Goal: Task Accomplishment & Management: Manage account settings

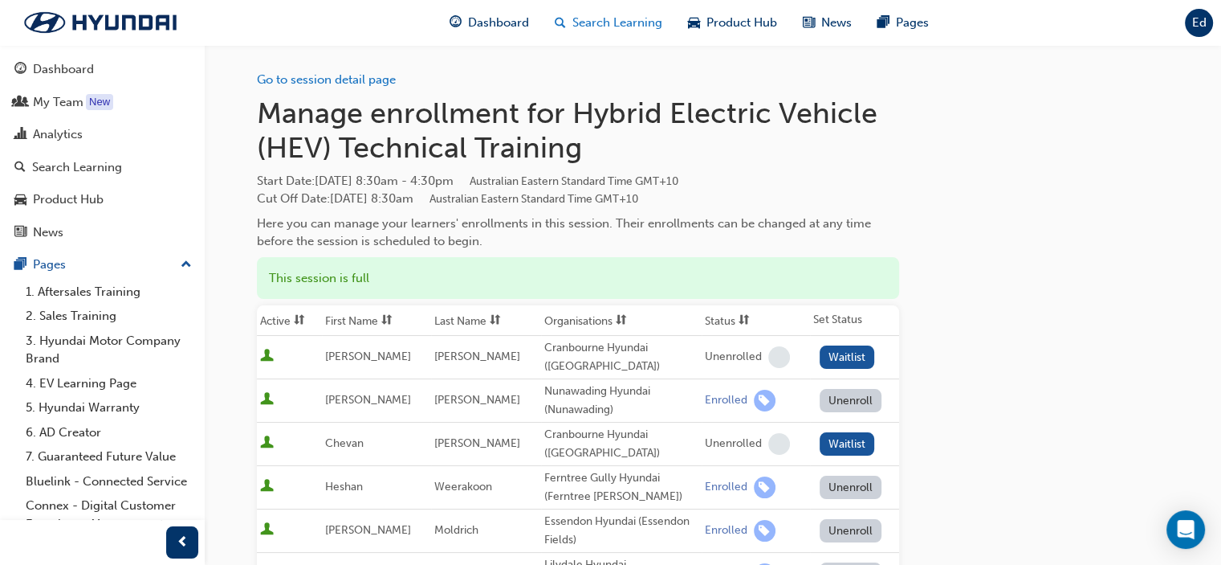
click at [593, 17] on span "Search Learning" at bounding box center [618, 23] width 90 height 18
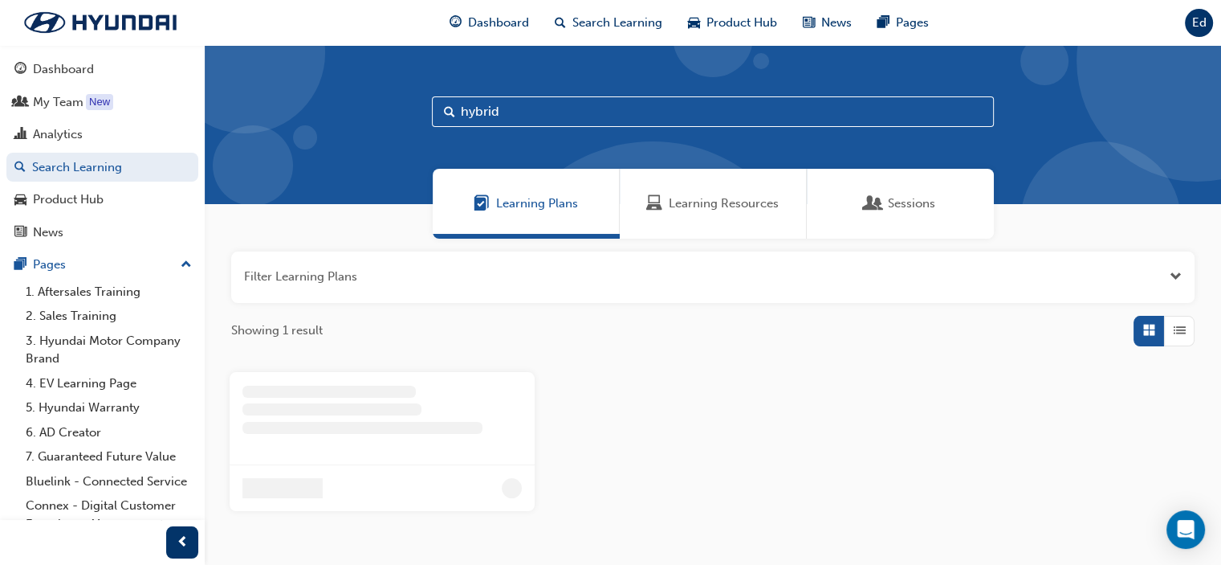
click at [703, 198] on span "Learning Resources" at bounding box center [724, 203] width 110 height 18
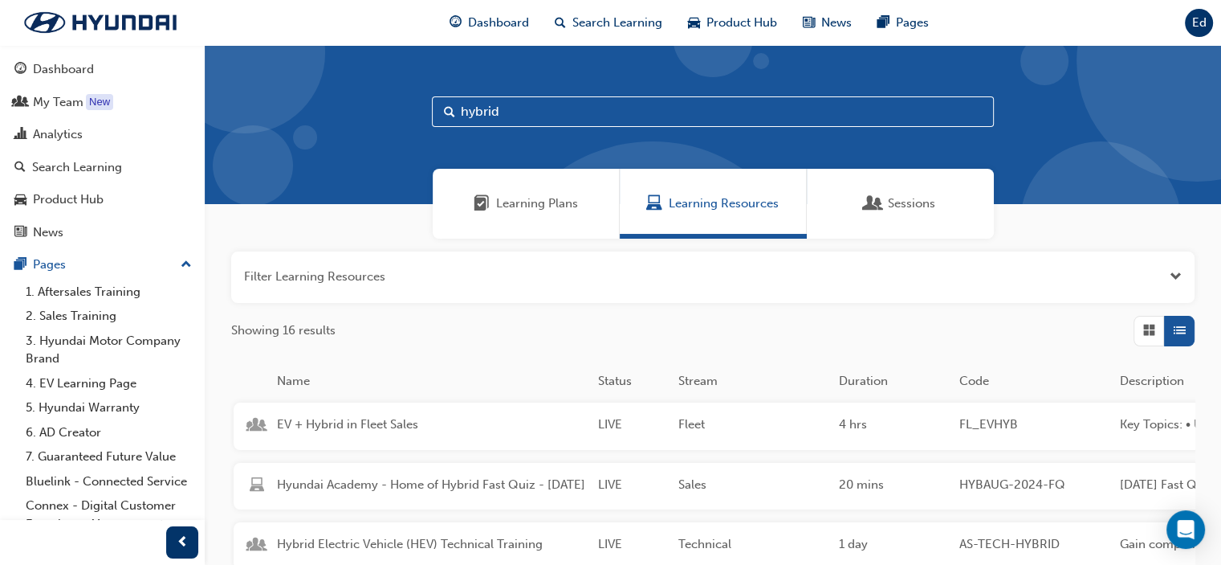
drag, startPoint x: 585, startPoint y: 109, endPoint x: 504, endPoint y: 117, distance: 82.3
click at [504, 117] on input "hybrid" at bounding box center [713, 111] width 562 height 31
type input "h"
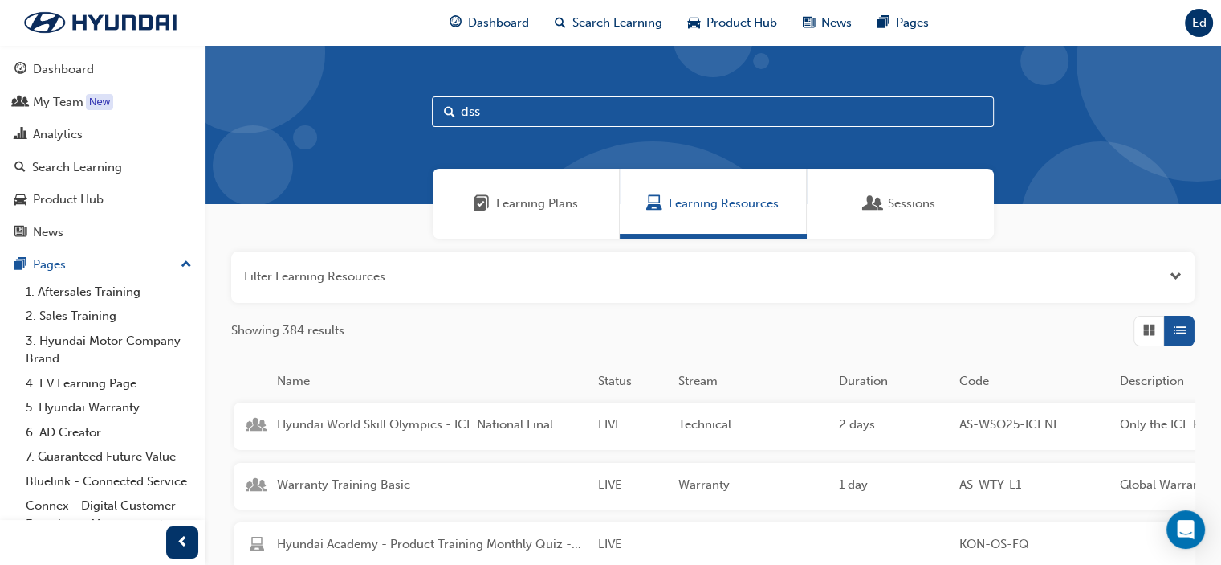
type input "dss"
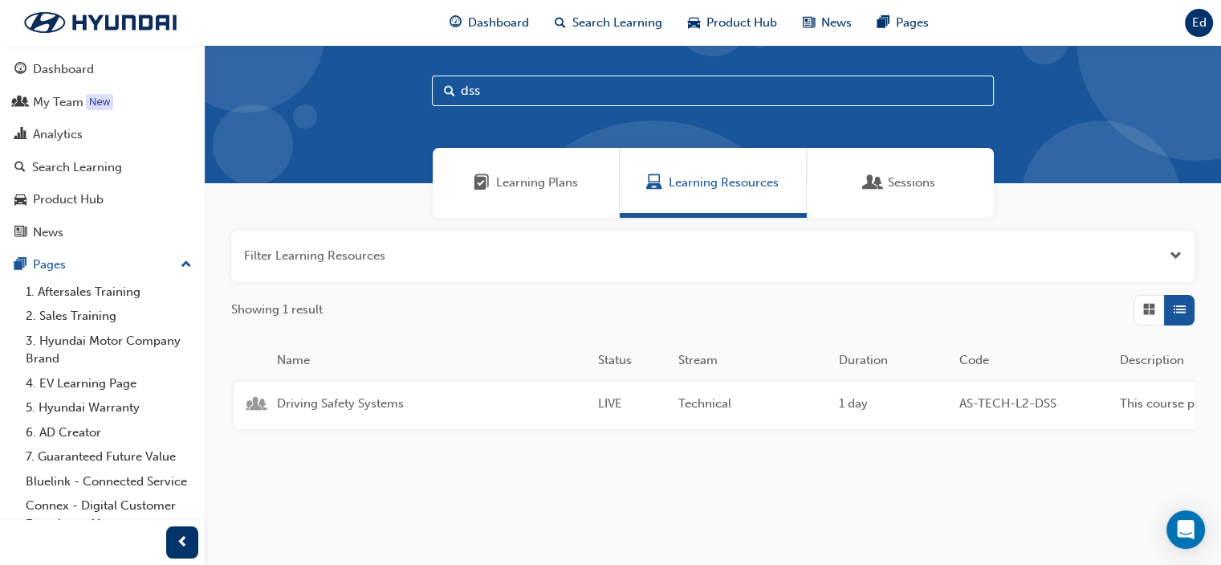
scroll to position [39, 0]
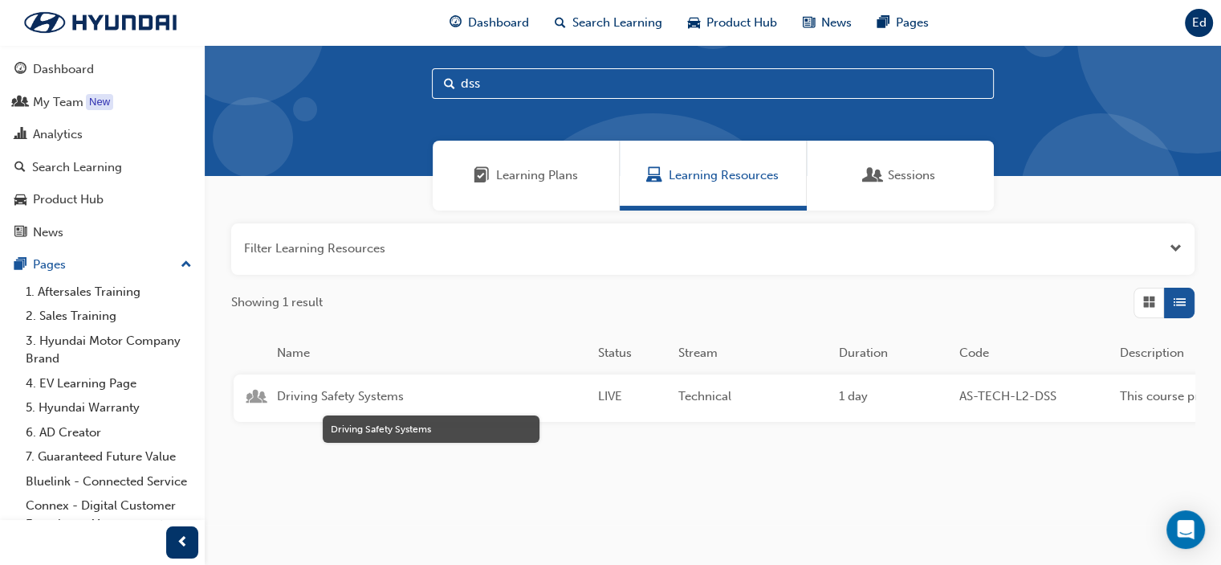
click at [361, 387] on span "Driving Safety Systems" at bounding box center [431, 396] width 308 height 18
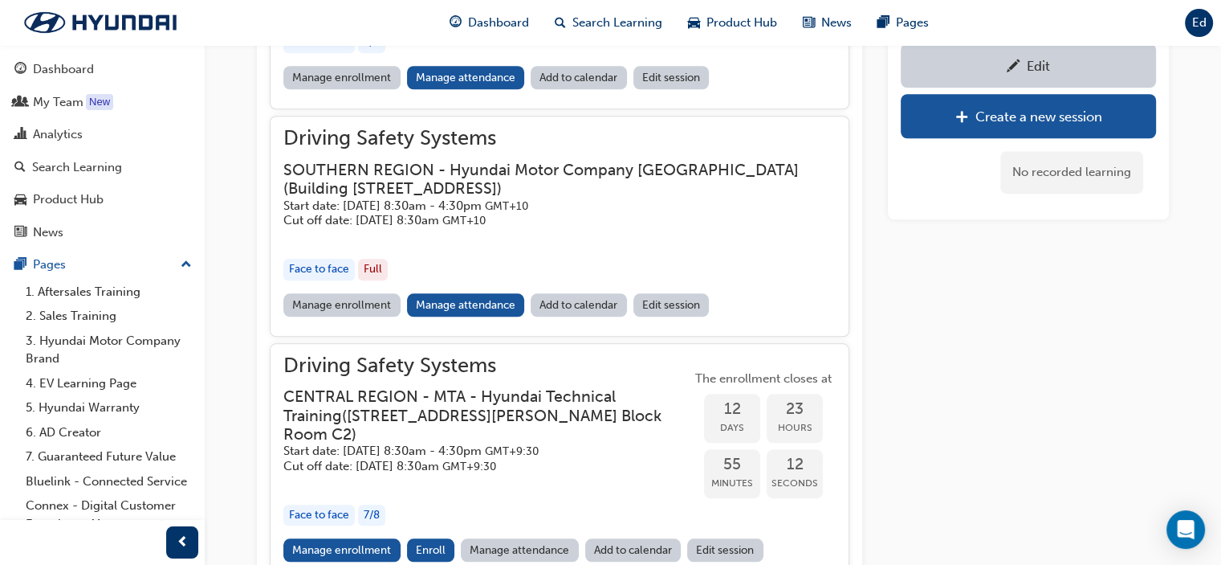
scroll to position [1522, 0]
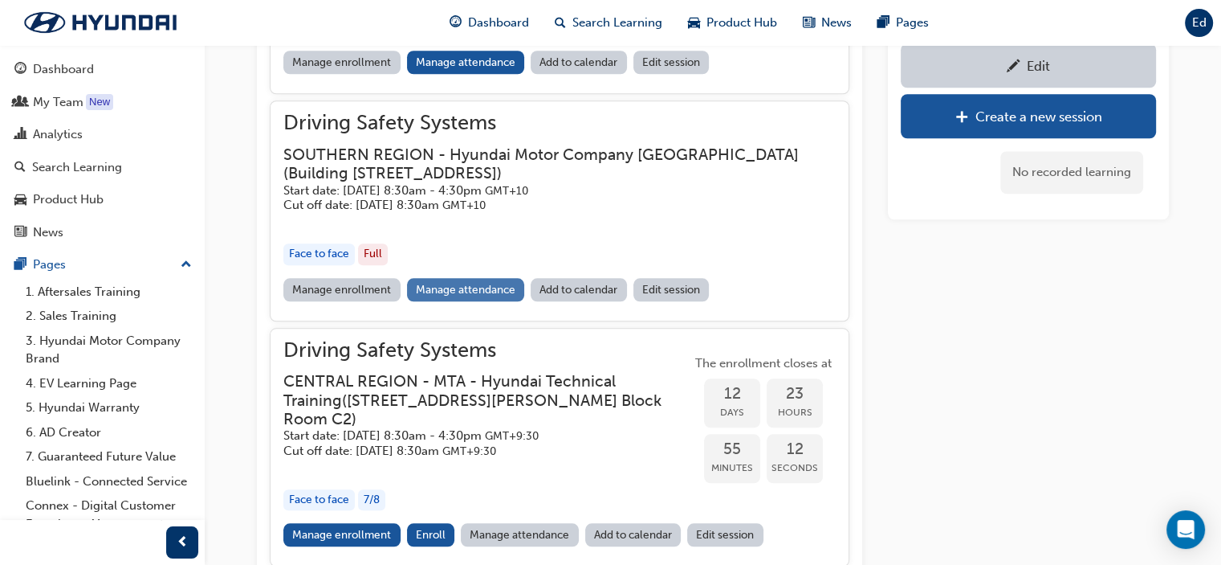
click at [459, 288] on link "Manage attendance" at bounding box center [466, 289] width 118 height 23
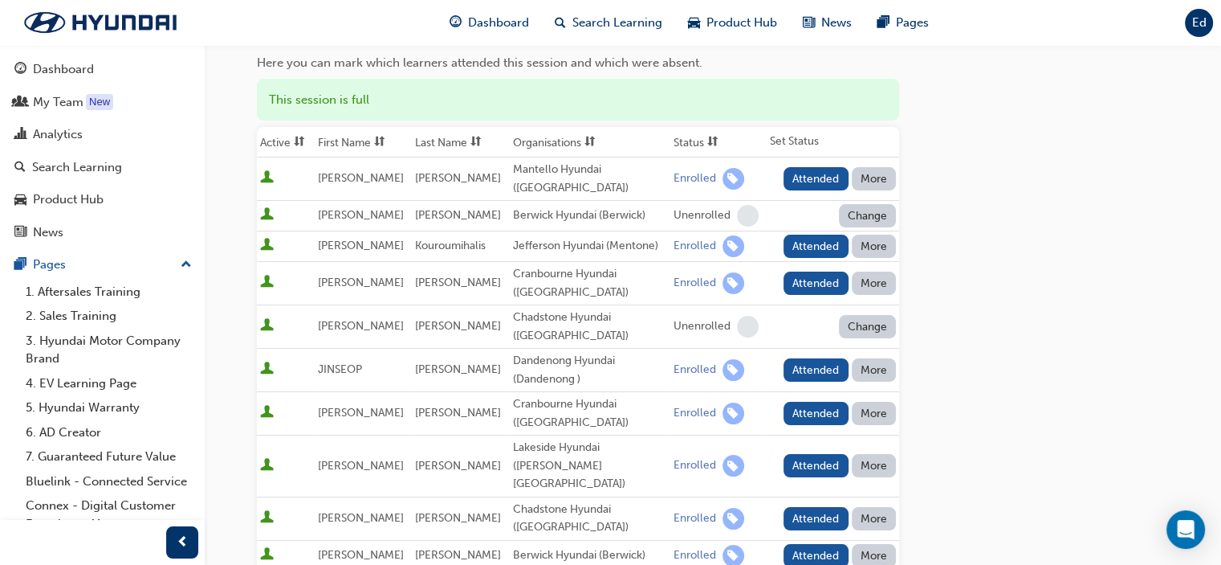
scroll to position [161, 0]
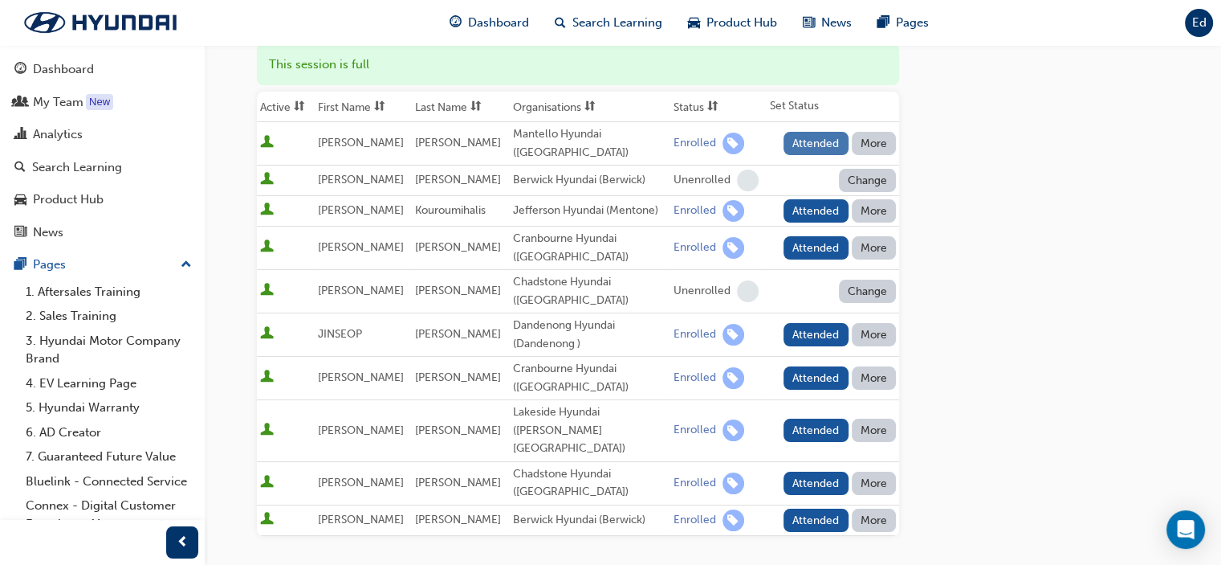
click at [804, 144] on button "Attended" at bounding box center [816, 143] width 65 height 23
click at [806, 207] on button "Attended" at bounding box center [816, 210] width 65 height 23
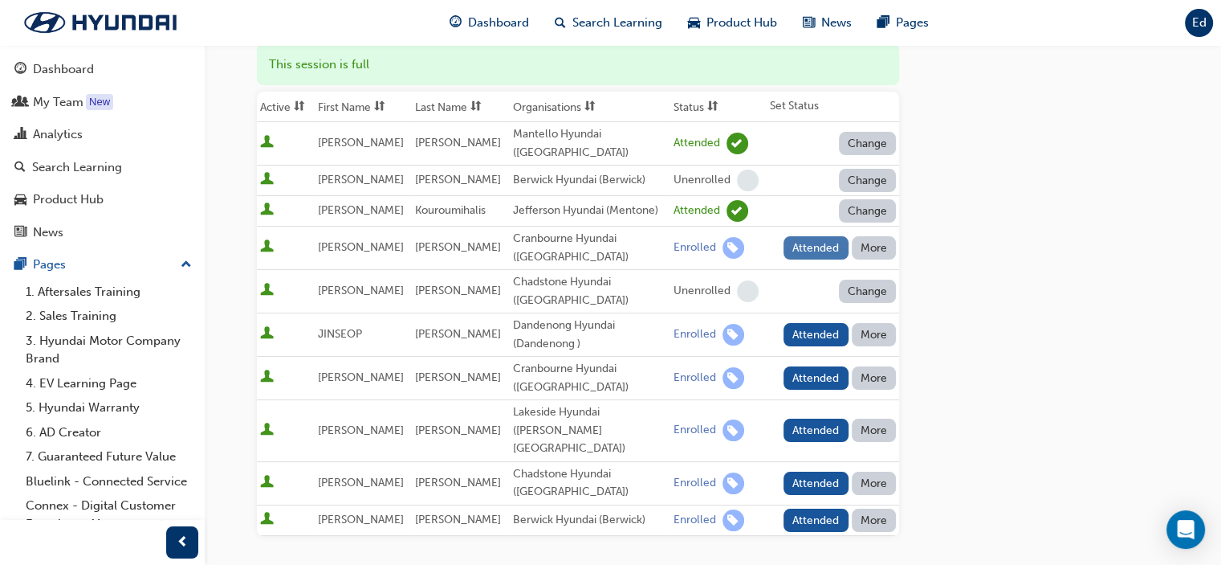
click at [808, 243] on button "Attended" at bounding box center [816, 247] width 65 height 23
click at [809, 323] on button "Attended" at bounding box center [816, 334] width 65 height 23
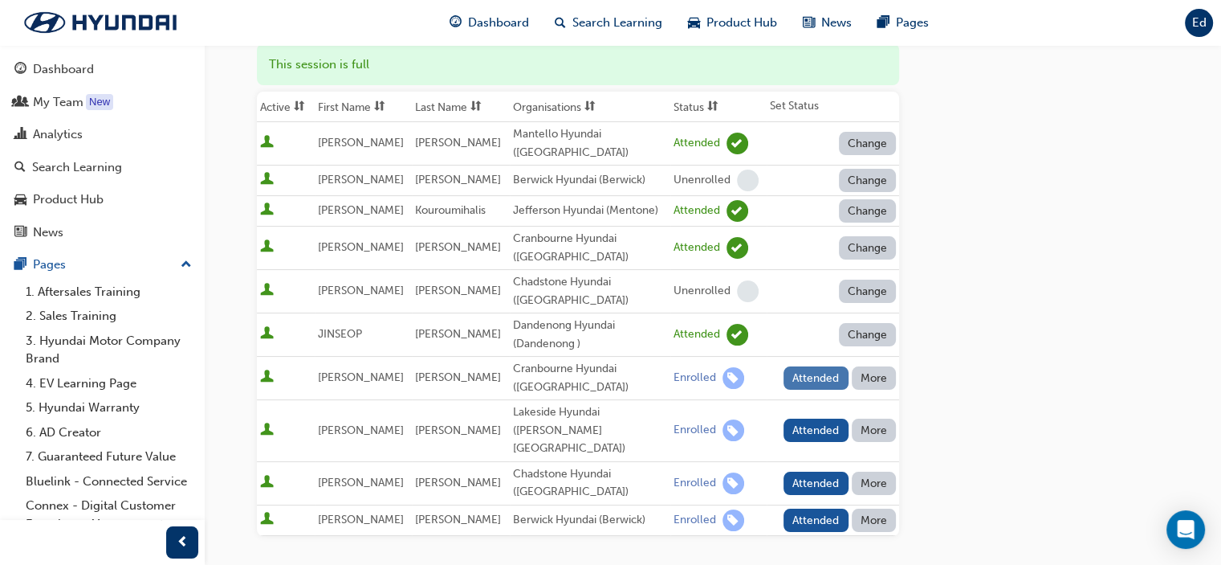
click at [817, 366] on button "Attended" at bounding box center [816, 377] width 65 height 23
click at [809, 418] on button "Attended" at bounding box center [816, 429] width 65 height 23
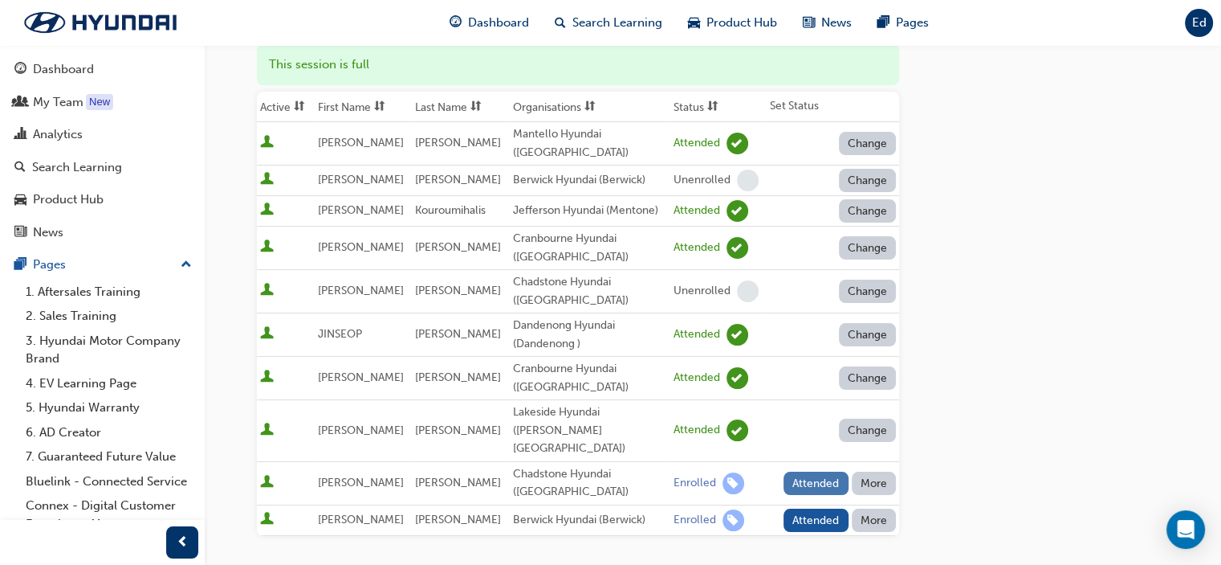
click at [814, 471] on button "Attended" at bounding box center [816, 482] width 65 height 23
click at [818, 508] on button "Attended" at bounding box center [816, 519] width 65 height 23
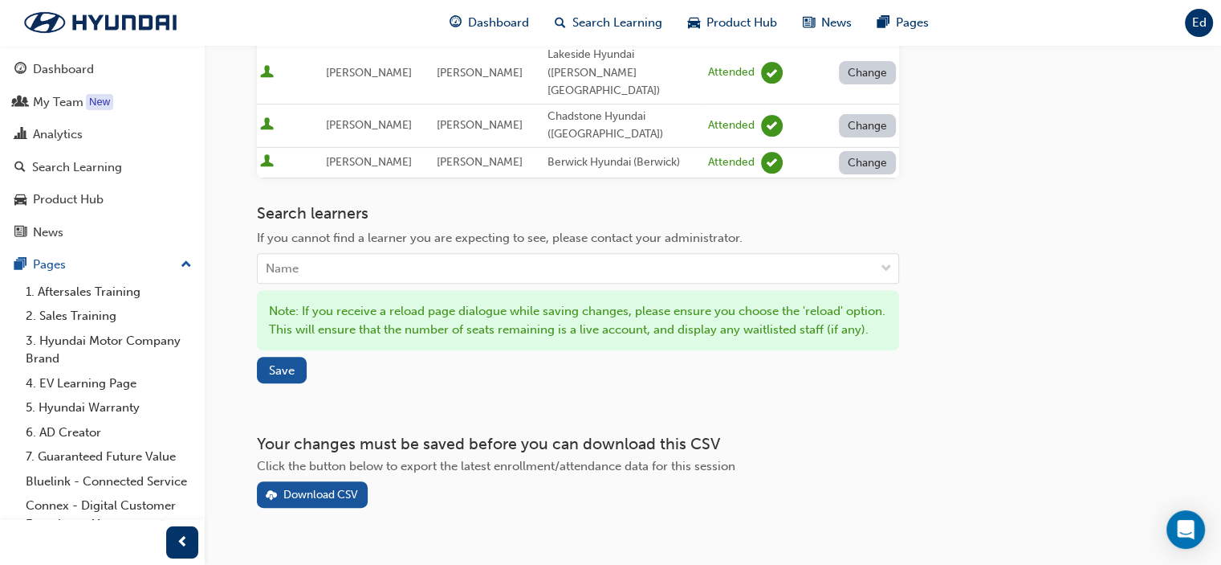
scroll to position [524, 0]
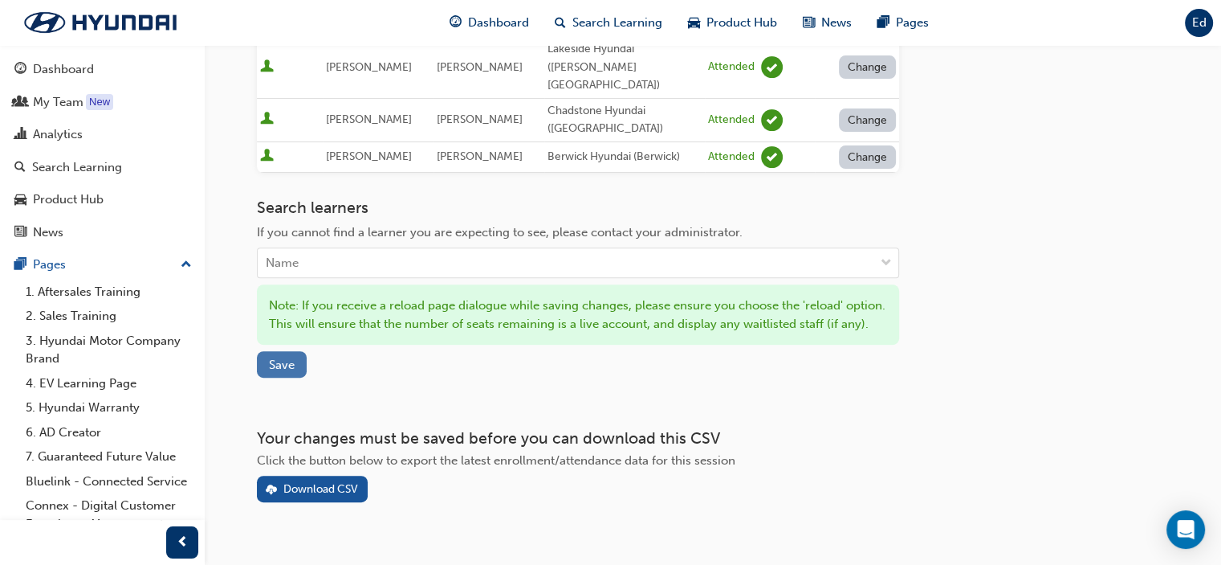
click at [280, 357] on span "Save" at bounding box center [282, 364] width 26 height 14
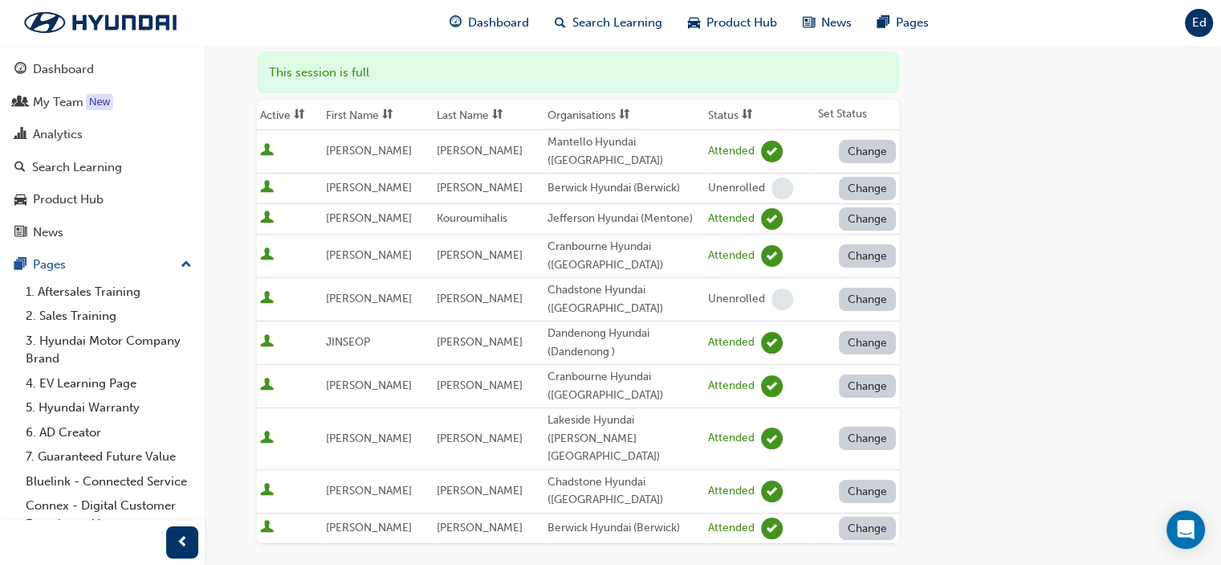
scroll to position [0, 0]
